Goal: Information Seeking & Learning: Check status

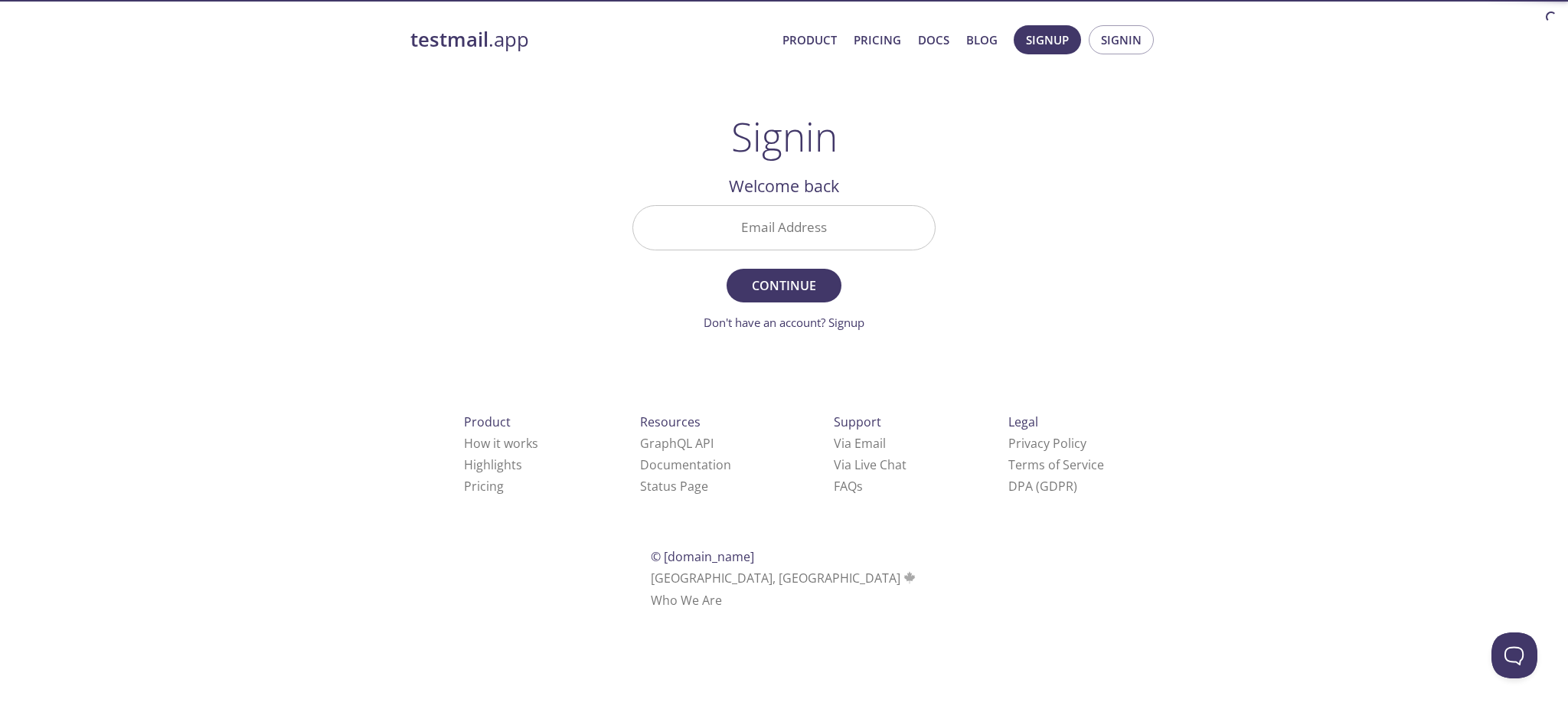
click at [828, 232] on input "Email Address" at bounding box center [784, 227] width 302 height 44
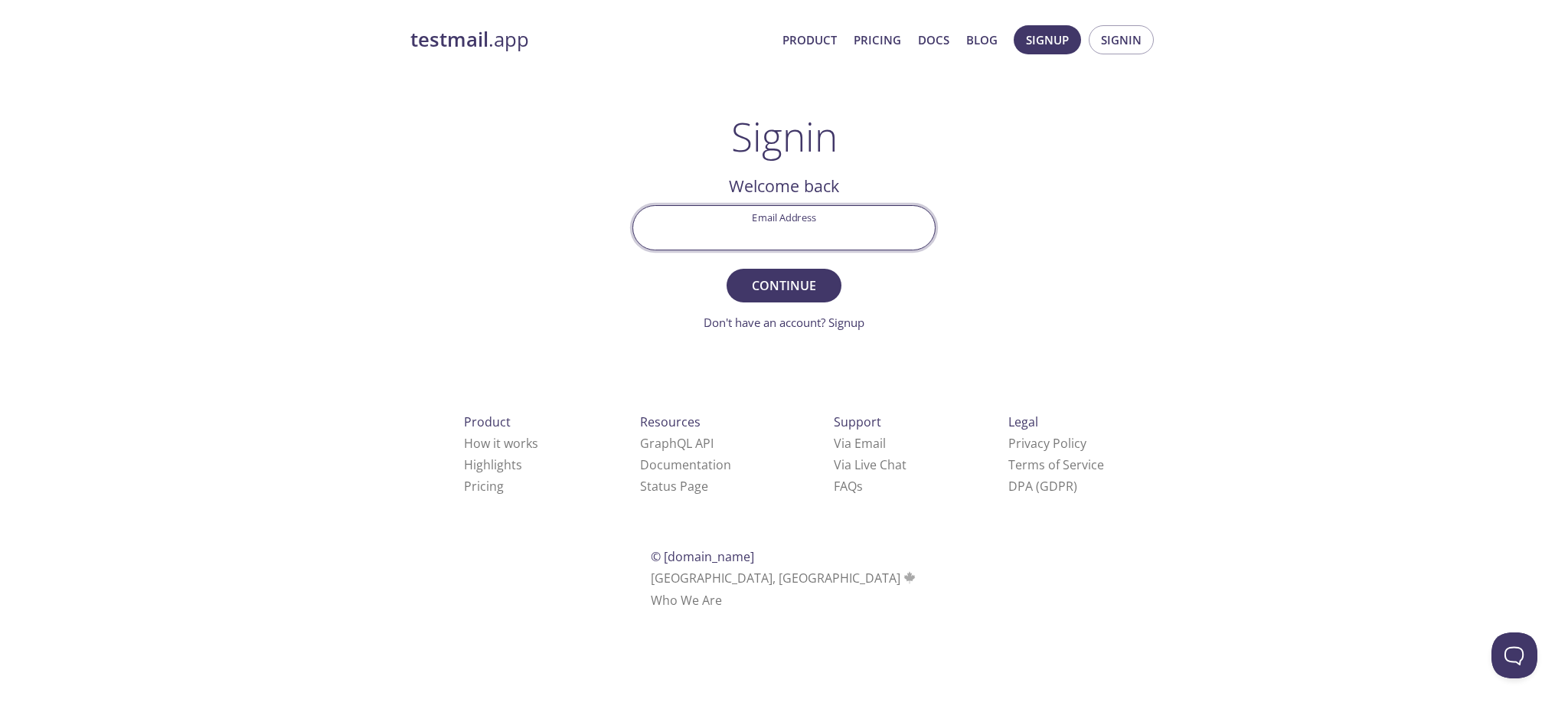
type input "[EMAIL_ADDRESS][DOMAIN_NAME]"
click at [794, 281] on span "Continue" at bounding box center [784, 286] width 82 height 21
click at [819, 215] on input "Signin Security Code" at bounding box center [784, 227] width 302 height 44
paste input "S7JD33Y"
type input "S7JD33Y"
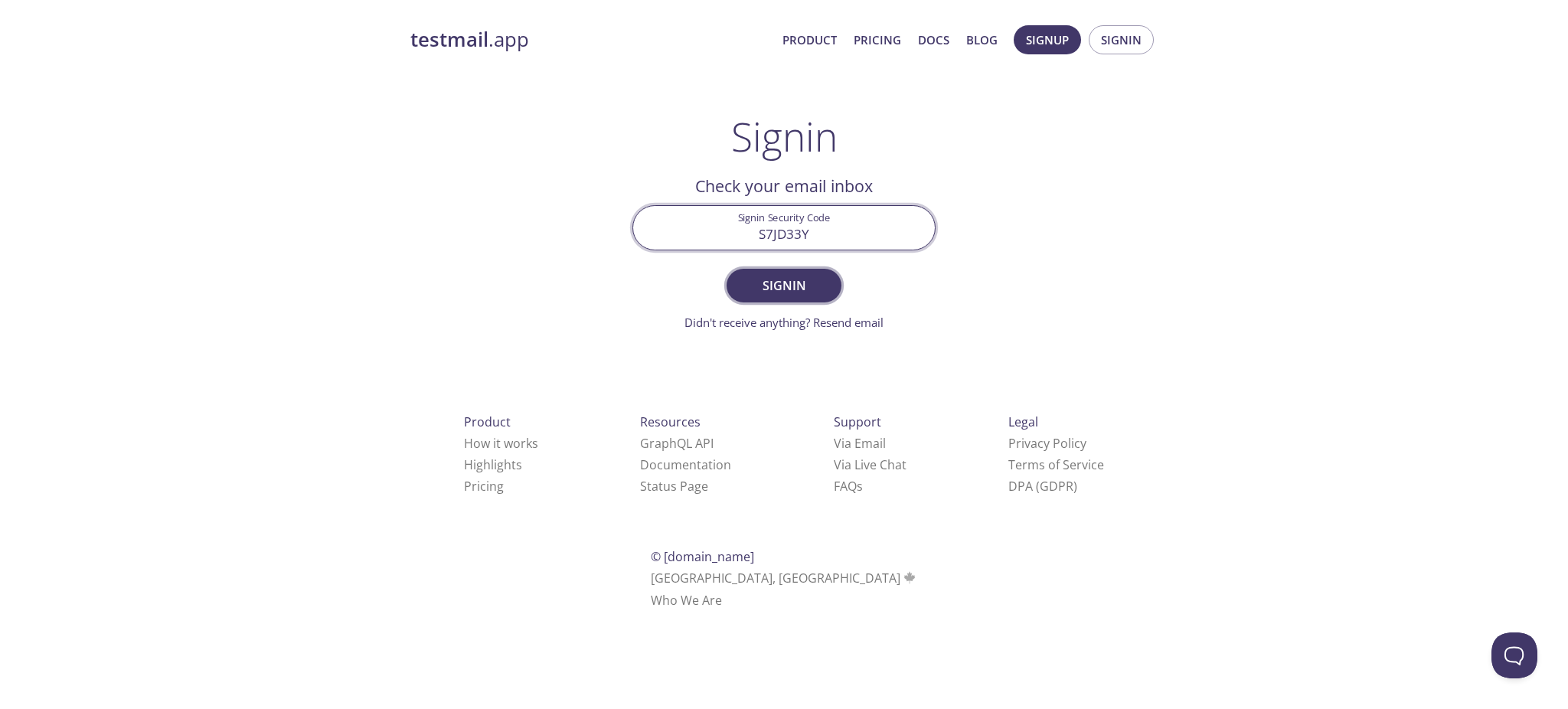
click at [779, 277] on span "Signin" at bounding box center [784, 286] width 82 height 21
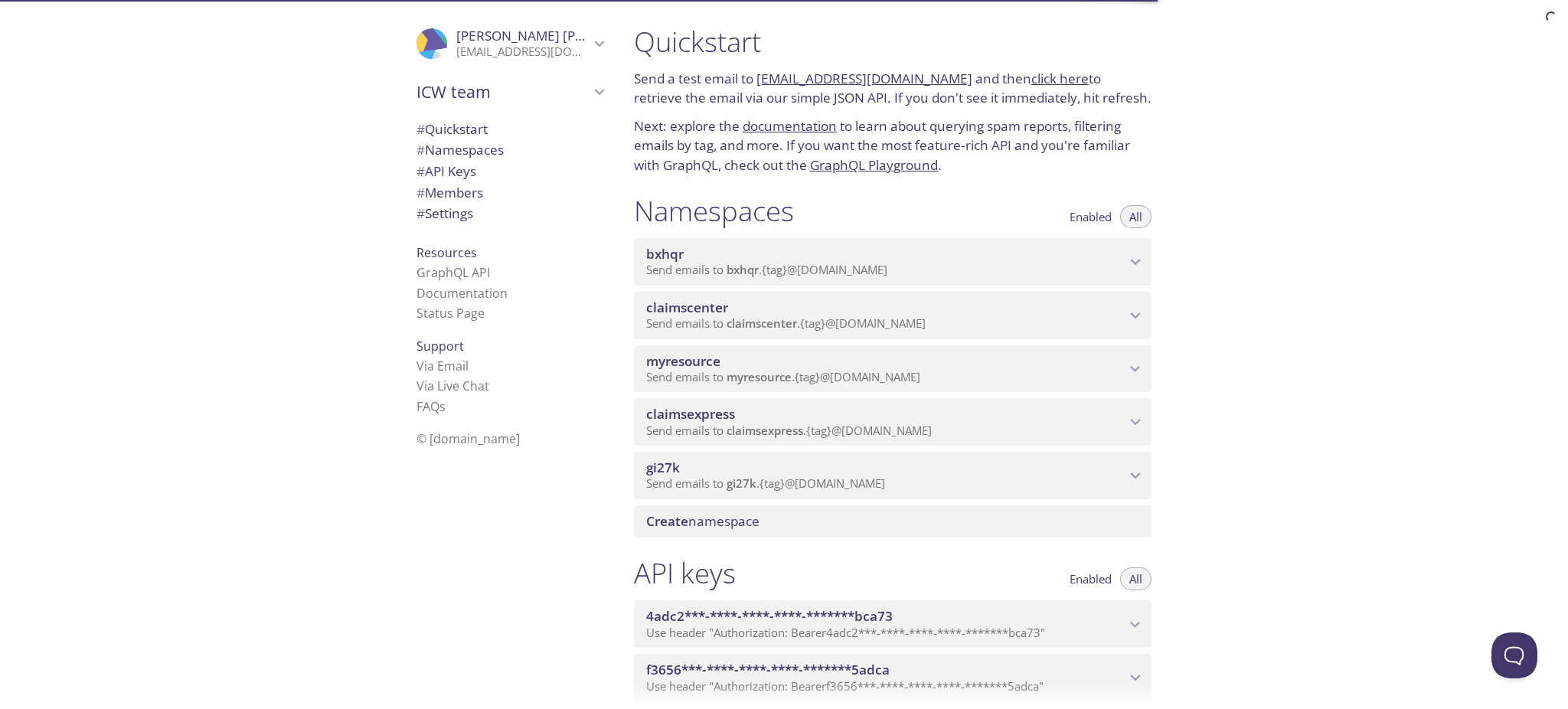
click at [1132, 310] on icon "claimscenter namespace" at bounding box center [1136, 315] width 19 height 19
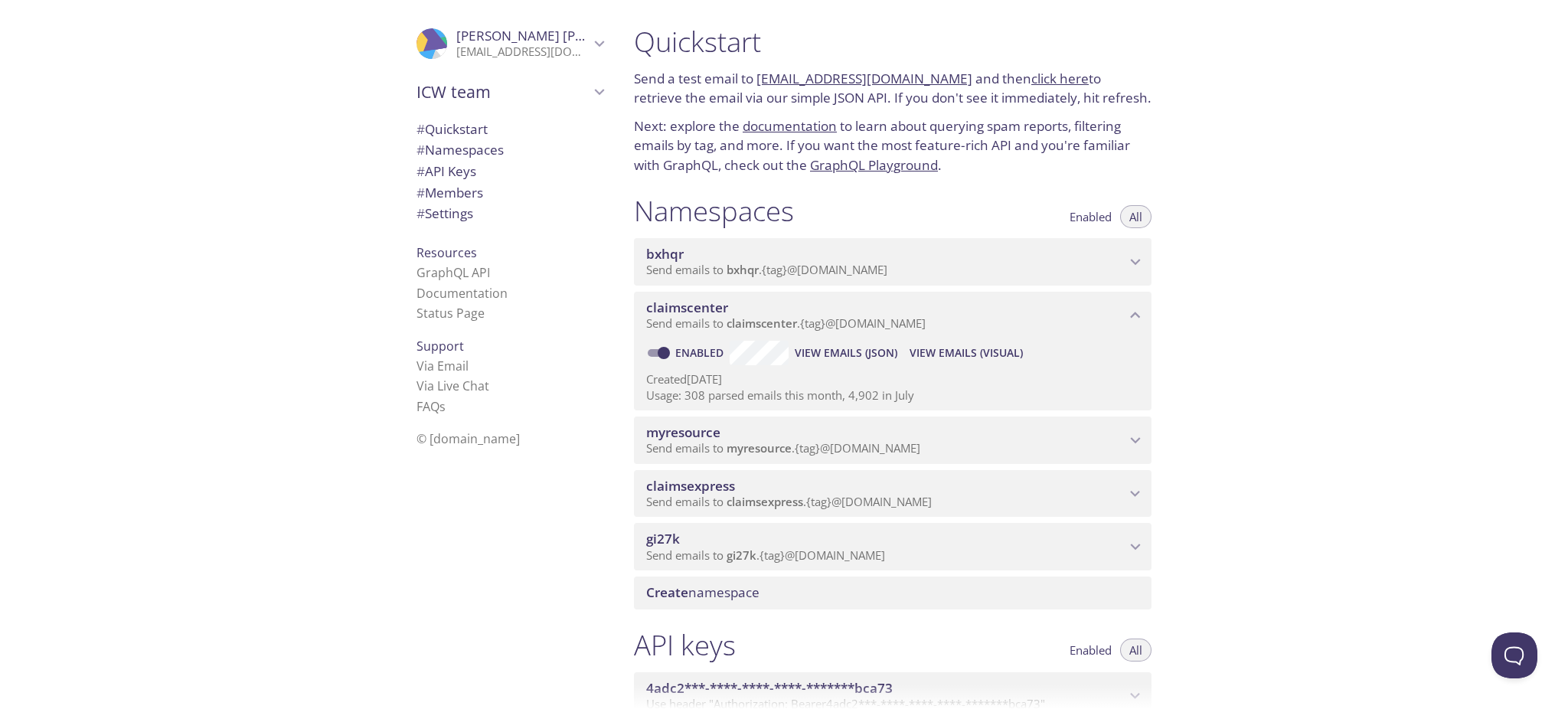
click at [937, 349] on span "View Emails (Visual)" at bounding box center [966, 353] width 114 height 18
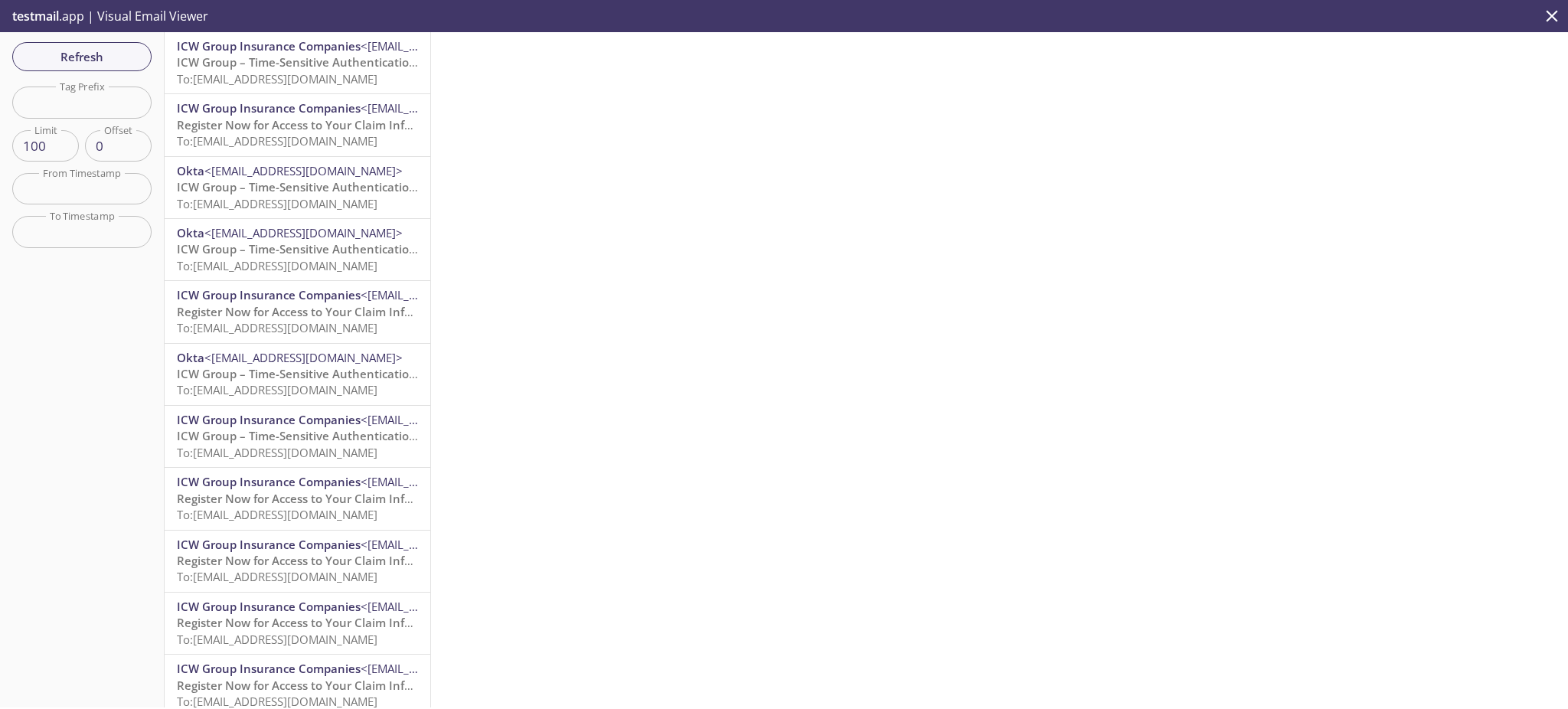
click at [256, 63] on span "ICW Group – Time-Sensitive Authentication Code" at bounding box center [312, 62] width 271 height 16
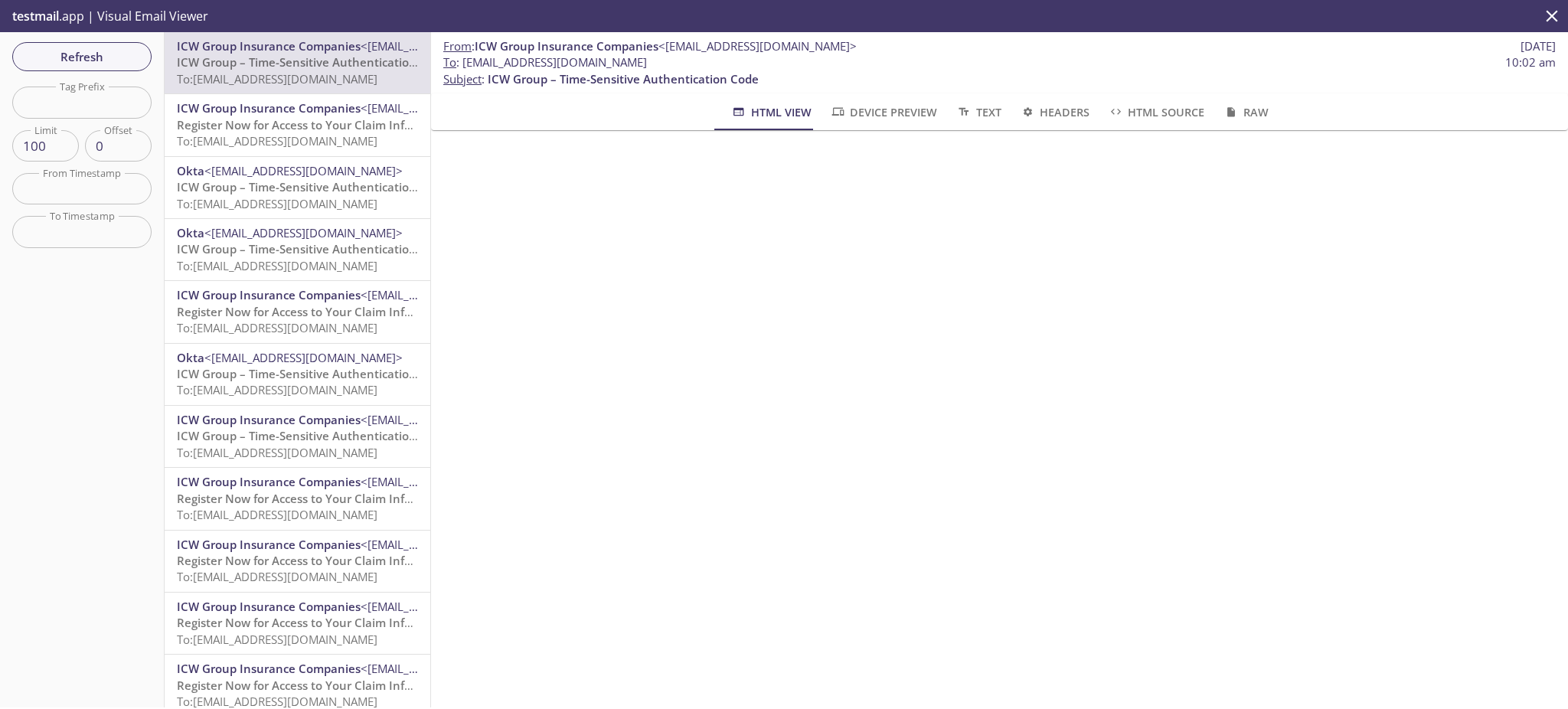
click at [297, 135] on span "To: [EMAIL_ADDRESS][DOMAIN_NAME]" at bounding box center [277, 141] width 201 height 16
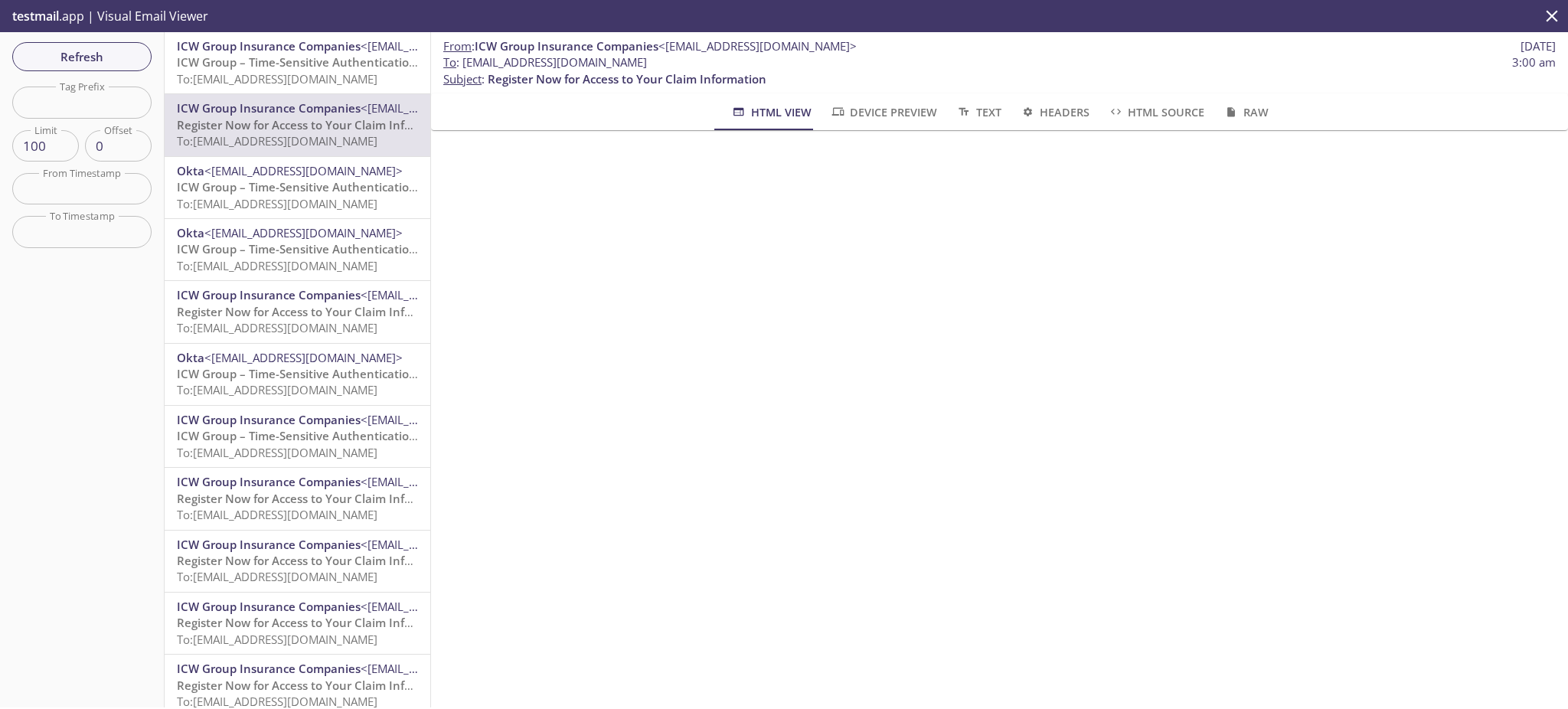
click at [298, 58] on span "ICW Group – Time-Sensitive Authentication Code" at bounding box center [312, 62] width 271 height 16
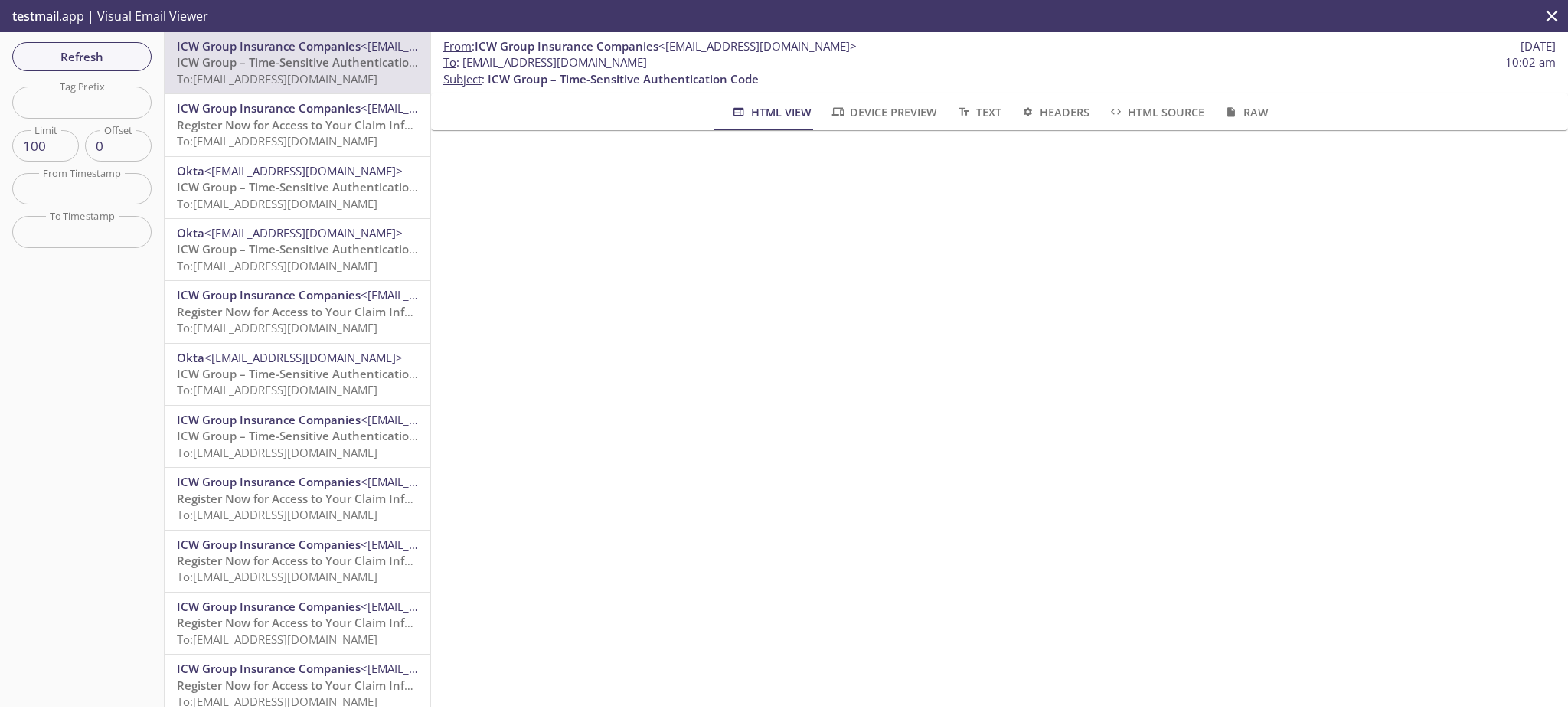
click at [733, 62] on span "To : [EMAIL_ADDRESS][DOMAIN_NAME] 10:02 am" at bounding box center [999, 62] width 1112 height 17
drag, startPoint x: 688, startPoint y: 65, endPoint x: 505, endPoint y: 69, distance: 183.0
click at [505, 69] on span "To : [EMAIL_ADDRESS][DOMAIN_NAME] 10:02 am" at bounding box center [999, 62] width 1112 height 17
click at [504, 69] on span "To : [EMAIL_ADDRESS][DOMAIN_NAME]" at bounding box center [545, 62] width 204 height 17
